Goal: Navigation & Orientation: Find specific page/section

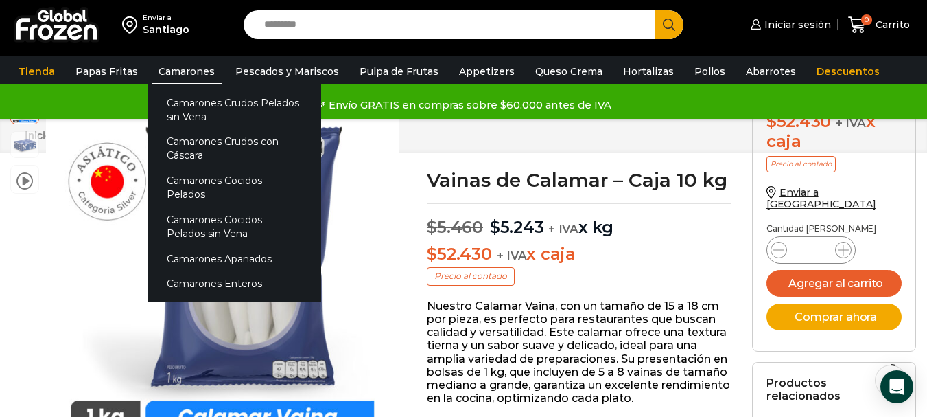
scroll to position [83, 0]
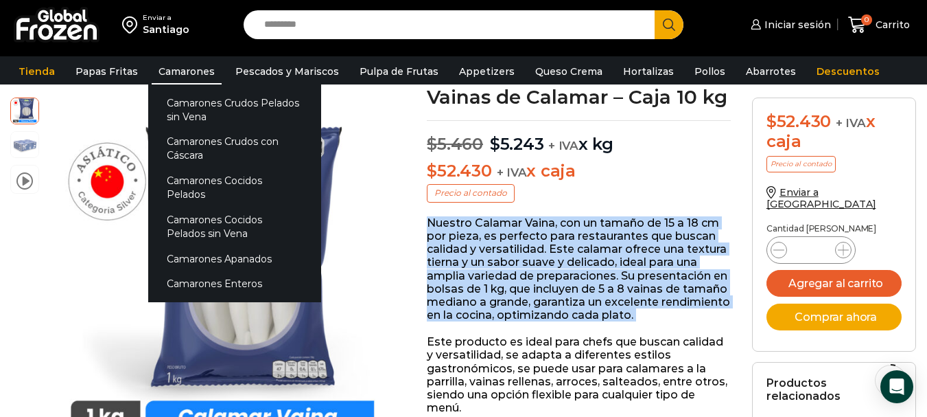
click at [189, 75] on link "Camarones" at bounding box center [187, 71] width 70 height 26
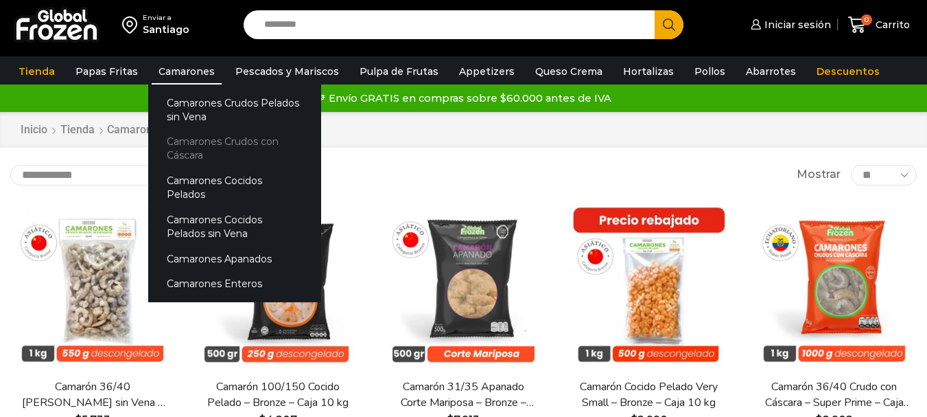
click at [222, 146] on link "Camarones Crudos con Cáscara" at bounding box center [234, 148] width 173 height 39
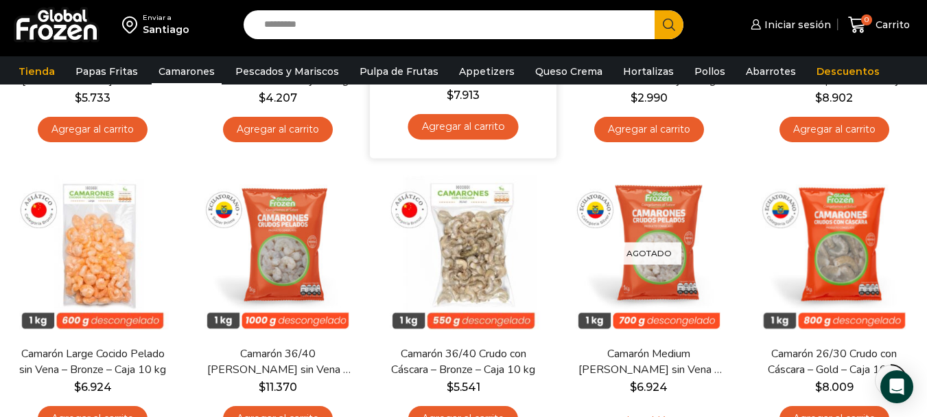
scroll to position [373, 0]
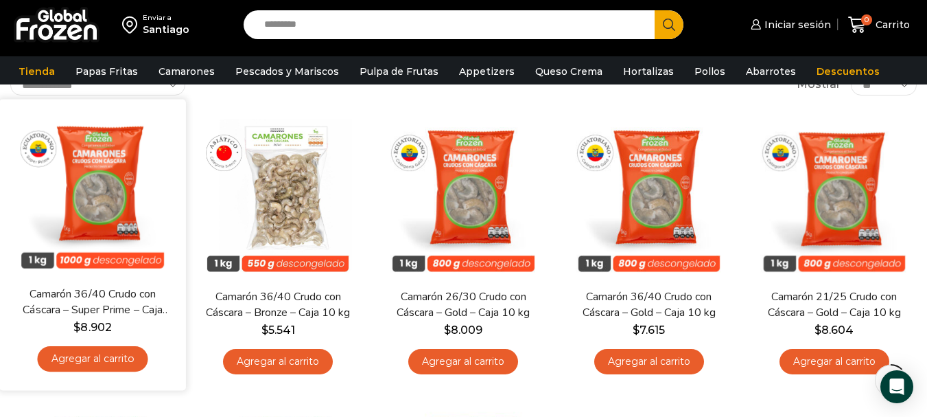
scroll to position [94, 0]
